Goal: Check status: Check status

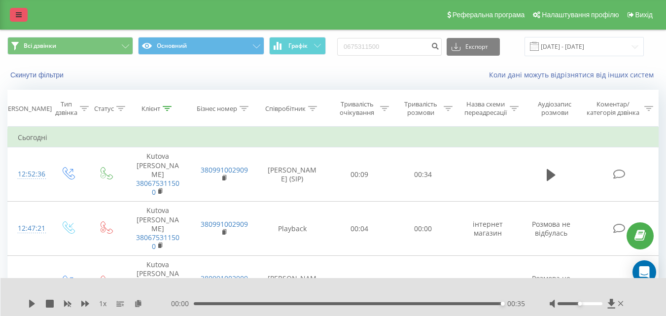
click at [16, 15] on icon at bounding box center [19, 14] width 6 height 7
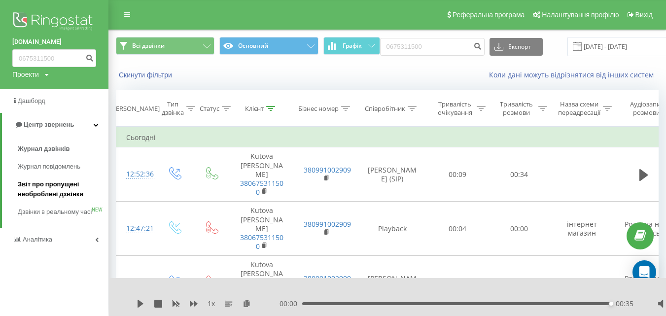
drag, startPoint x: 57, startPoint y: 195, endPoint x: 67, endPoint y: 192, distance: 10.5
click at [58, 195] on span "Звіт про пропущені необроблені дзвінки" at bounding box center [61, 190] width 86 height 20
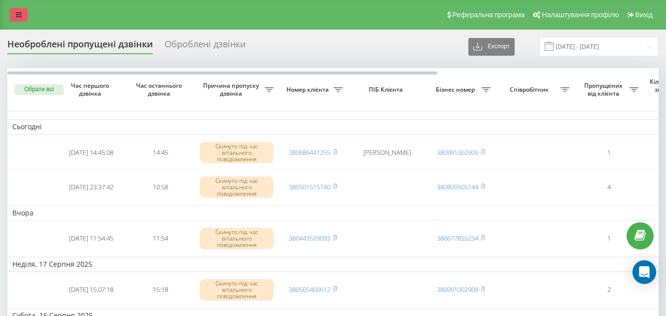
click at [18, 15] on icon at bounding box center [19, 14] width 6 height 7
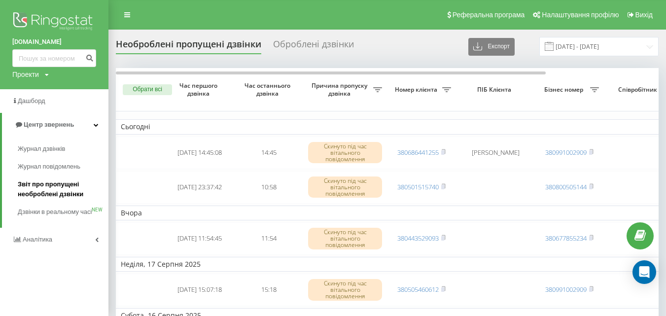
click at [53, 194] on span "Звіт про пропущені необроблені дзвінки" at bounding box center [61, 190] width 86 height 20
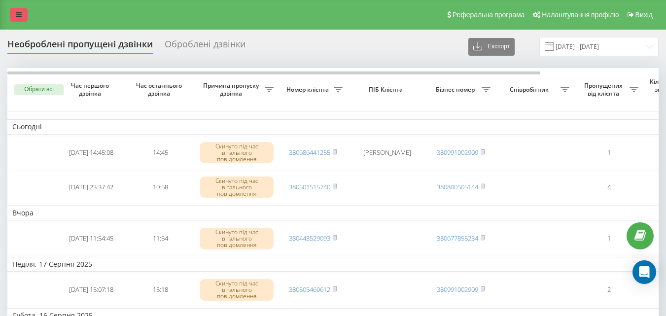
click at [17, 13] on icon at bounding box center [19, 14] width 6 height 7
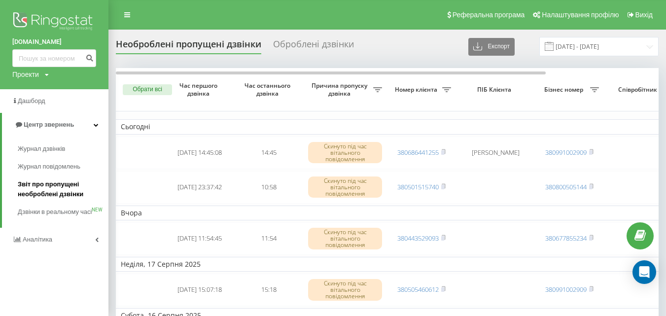
click at [55, 189] on span "Звіт про пропущені необроблені дзвінки" at bounding box center [61, 190] width 86 height 20
